Goal: Task Accomplishment & Management: Complete application form

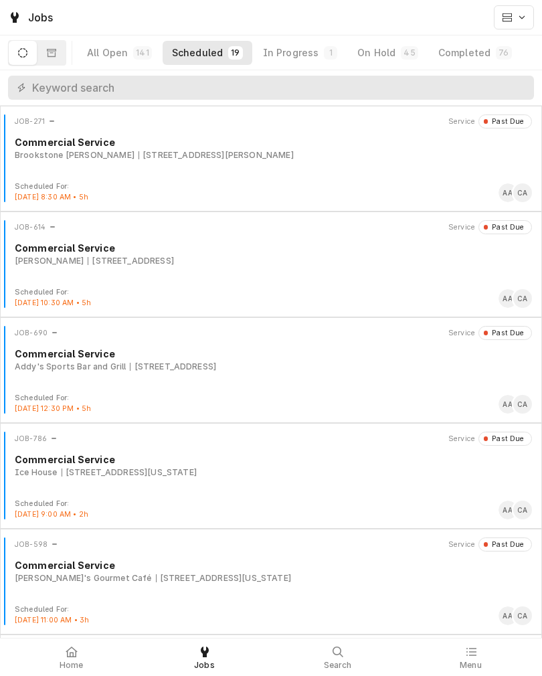
click at [289, 46] on div "In Progress" at bounding box center [291, 52] width 56 height 13
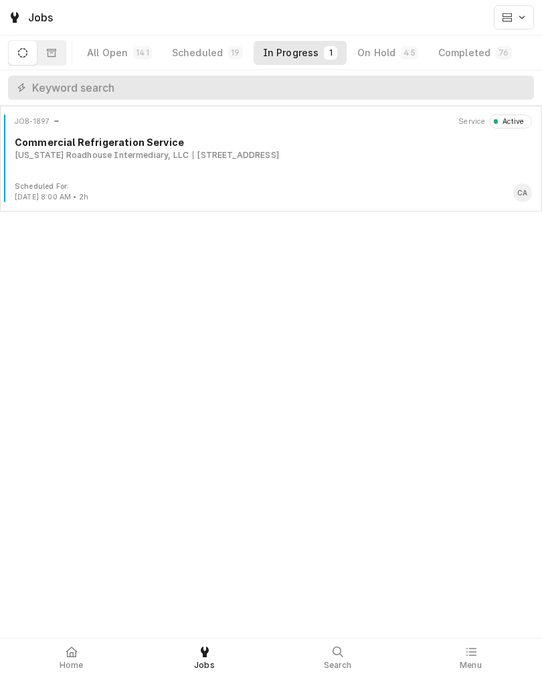
click at [431, 157] on div "[US_STATE][GEOGRAPHIC_DATA] Intermediary, LLC [STREET_ADDRESS]" at bounding box center [273, 155] width 517 height 12
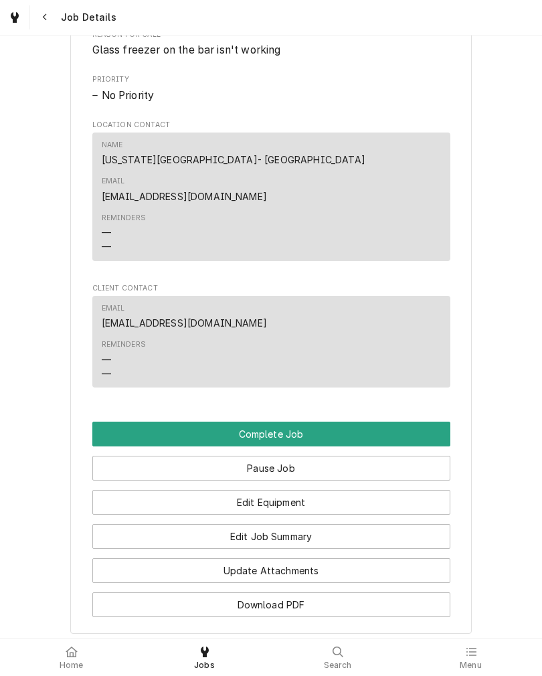
scroll to position [836, 0]
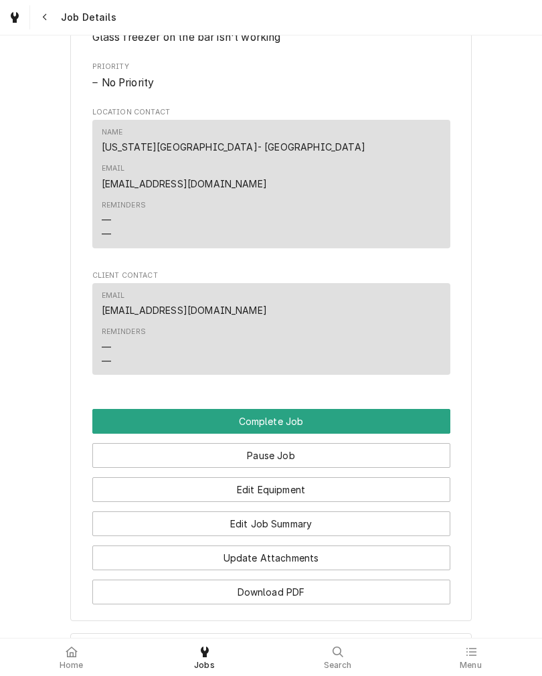
click at [404, 409] on button "Complete Job" at bounding box center [271, 421] width 358 height 25
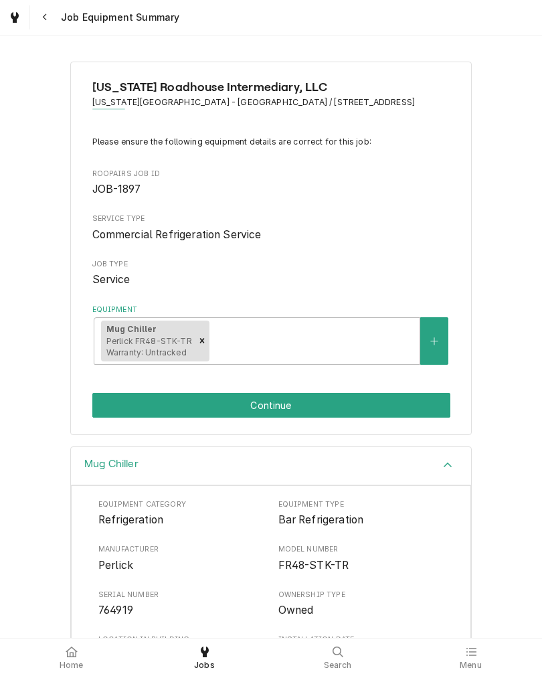
click at [108, 407] on button "Continue" at bounding box center [271, 405] width 358 height 25
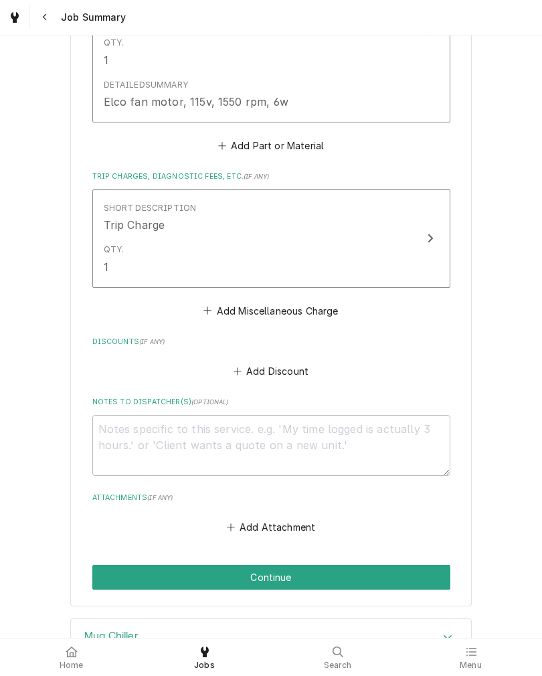
scroll to position [751, 0]
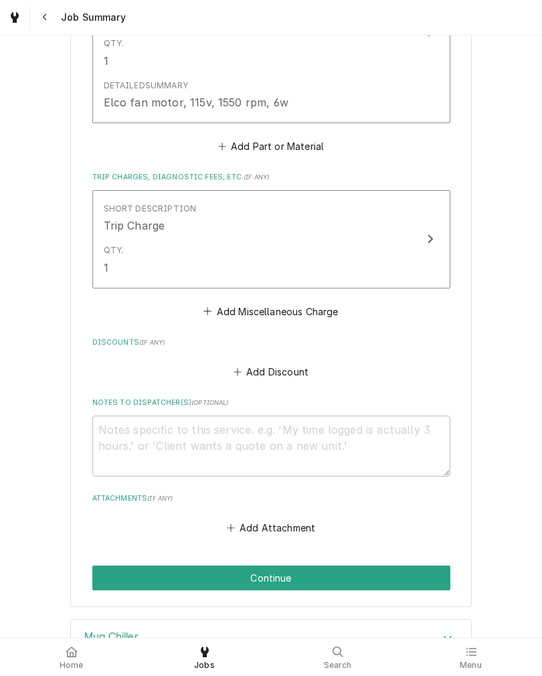
click at [106, 581] on button "Continue" at bounding box center [271, 578] width 358 height 25
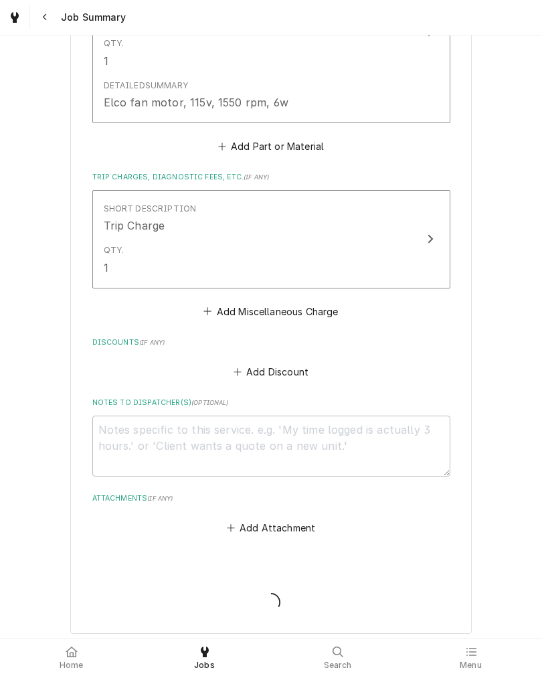
type textarea "x"
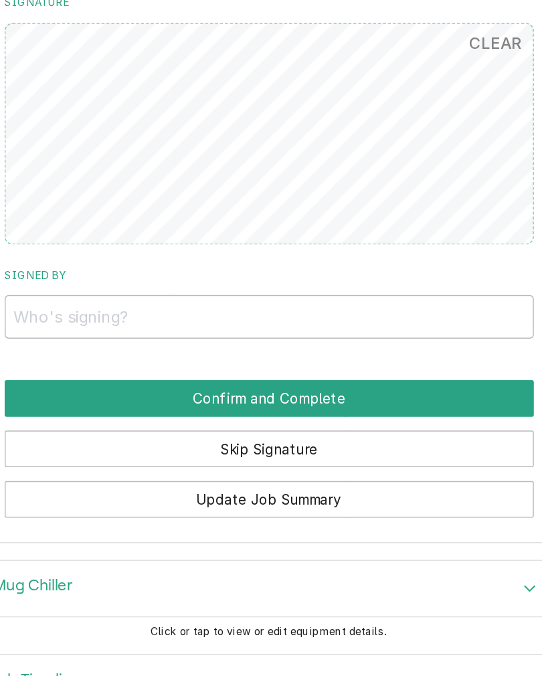
scroll to position [797, 0]
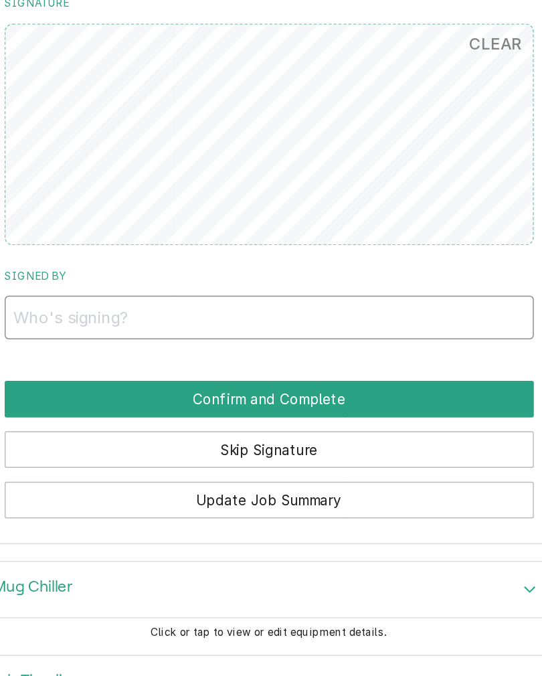
click at [282, 359] on input "Signed By" at bounding box center [271, 373] width 358 height 29
type input "Mike"
click at [92, 416] on button "Confirm and Complete" at bounding box center [271, 428] width 358 height 25
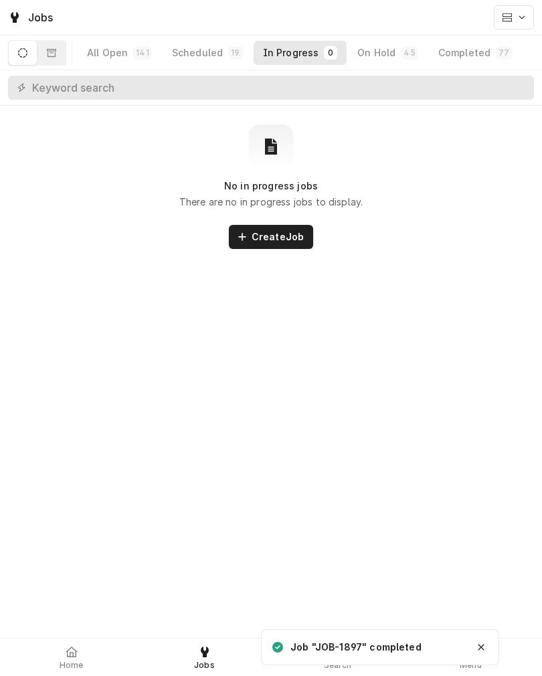
click at [193, 50] on div "Scheduled" at bounding box center [197, 52] width 51 height 13
